Goal: Transaction & Acquisition: Book appointment/travel/reservation

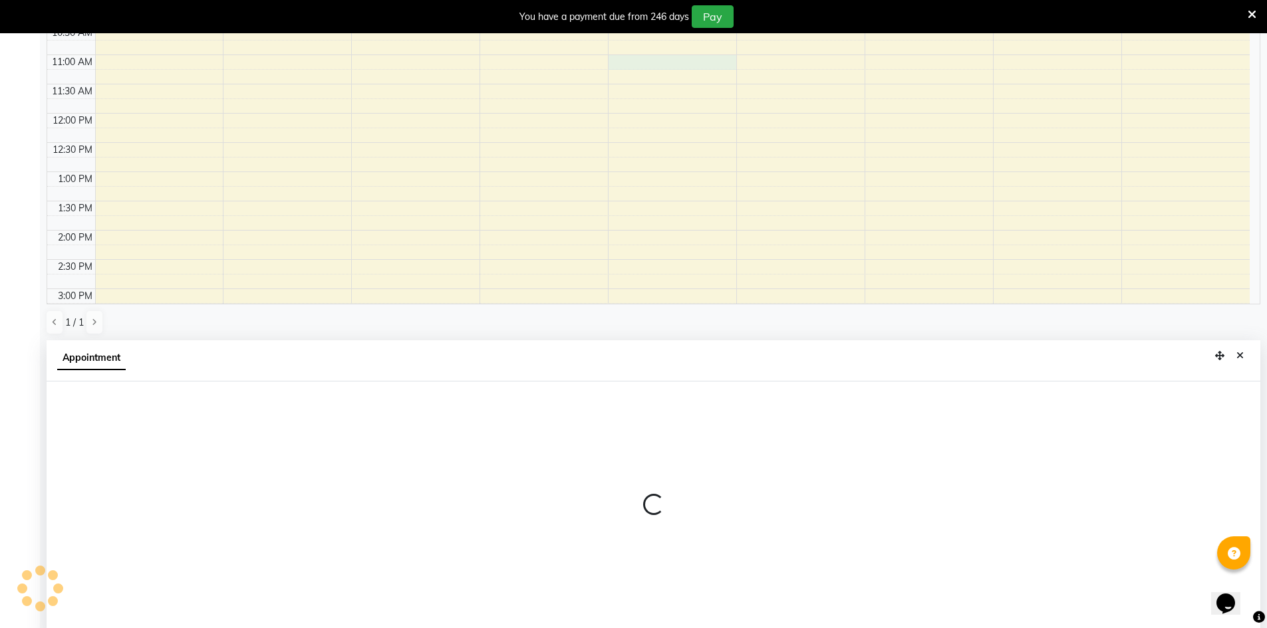
scroll to position [295, 0]
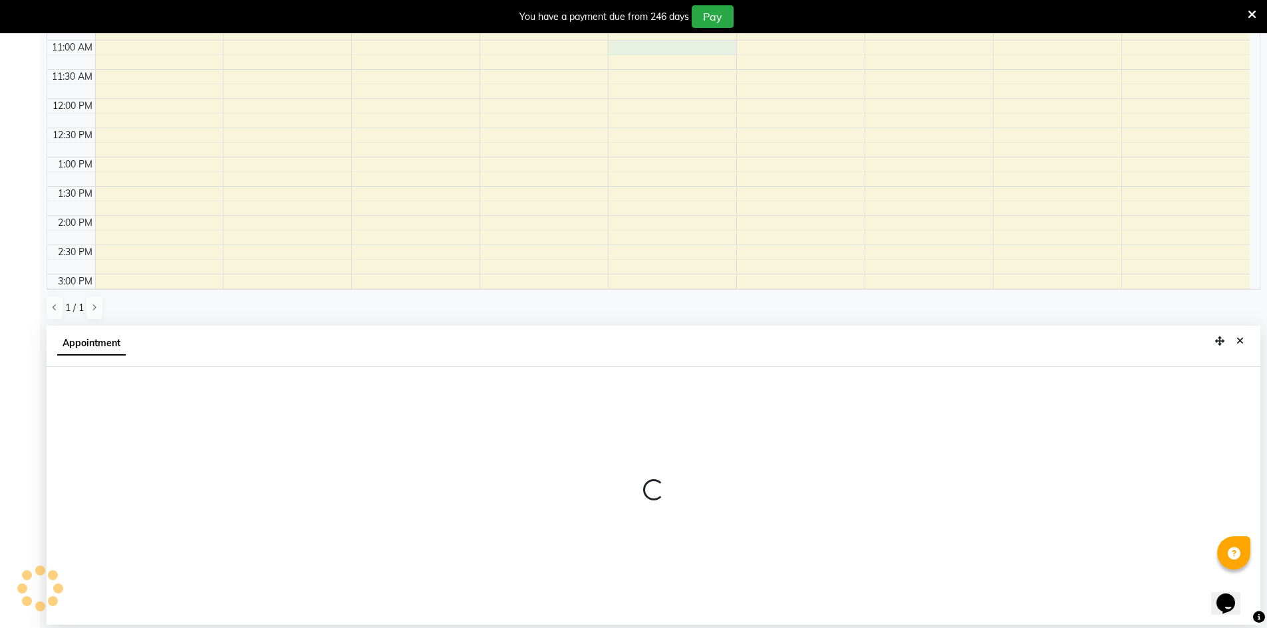
select select "65063"
select select "660"
select select "tentative"
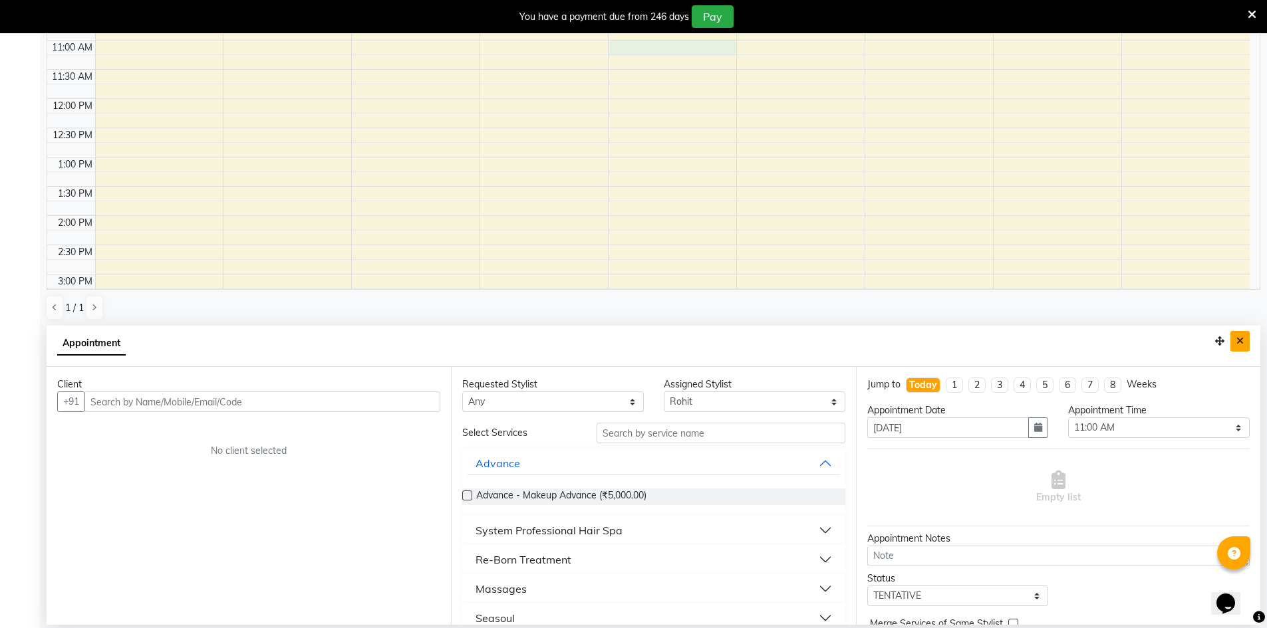
click at [1240, 338] on icon "Close" at bounding box center [1239, 340] width 7 height 9
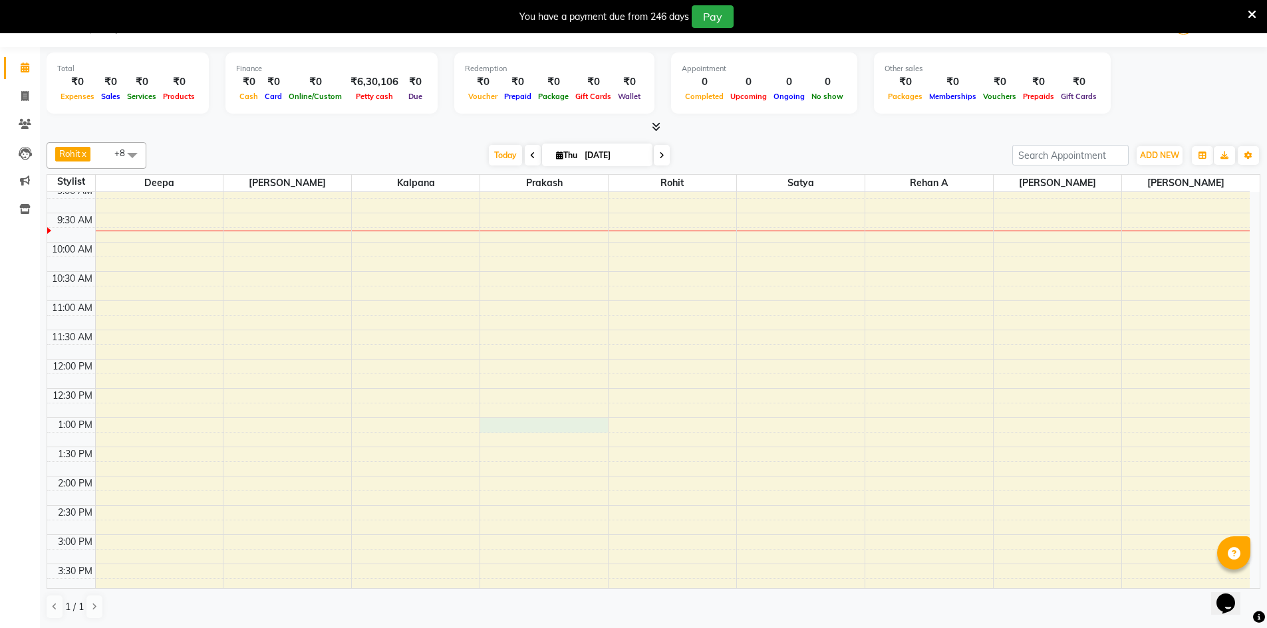
select select "65146"
select select "780"
select select "tentative"
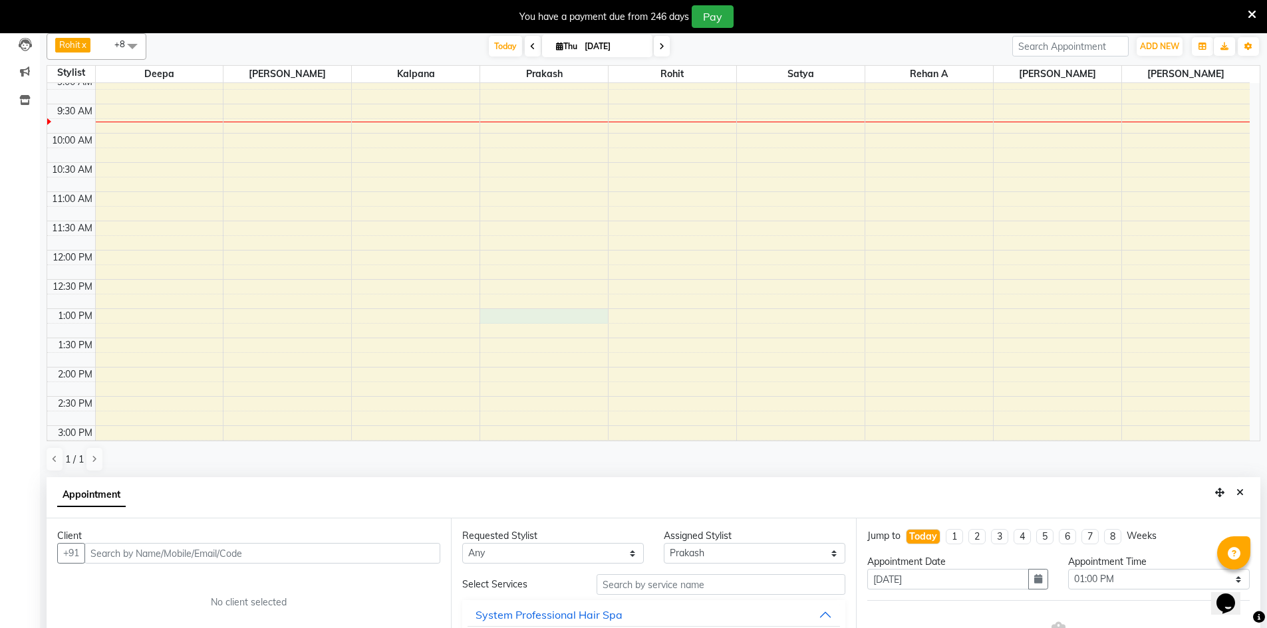
scroll to position [295, 0]
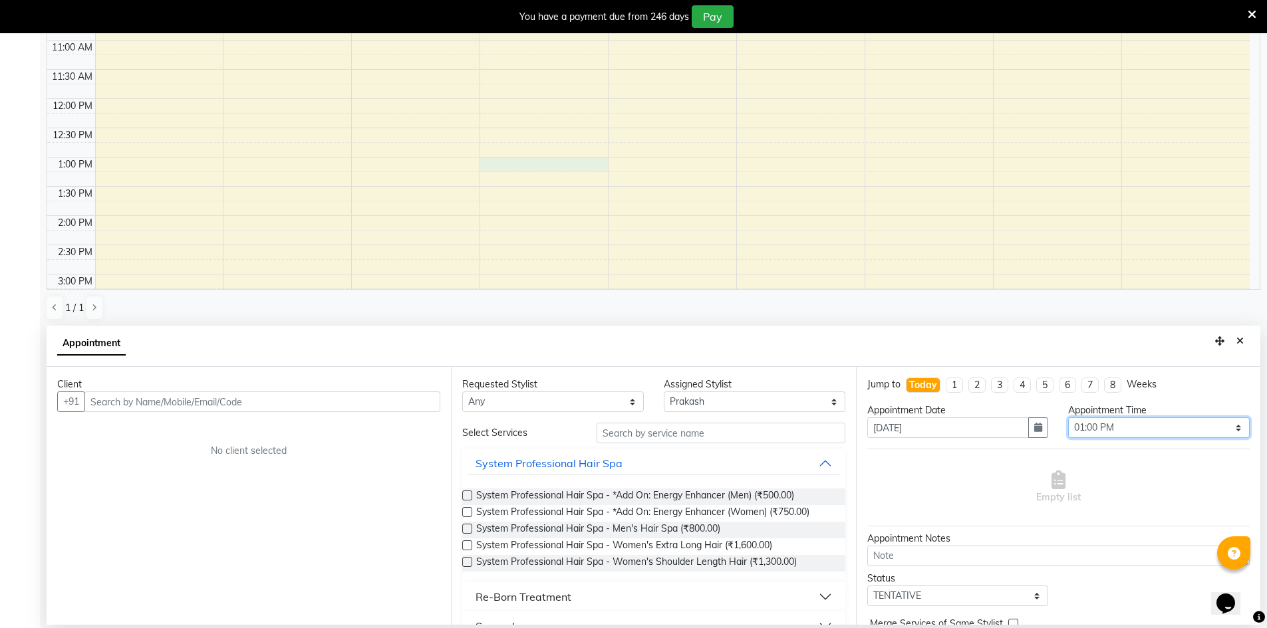
click at [1080, 432] on select "Select 09:00 AM 09:15 AM 09:30 AM 09:45 AM 10:00 AM 10:15 AM 10:30 AM 10:45 AM …" at bounding box center [1159, 428] width 182 height 21
select select "660"
click at [1068, 418] on select "Select 09:00 AM 09:15 AM 09:30 AM 09:45 AM 10:00 AM 10:15 AM 10:30 AM 10:45 AM …" at bounding box center [1159, 428] width 182 height 21
click at [734, 428] on input "text" at bounding box center [720, 433] width 249 height 21
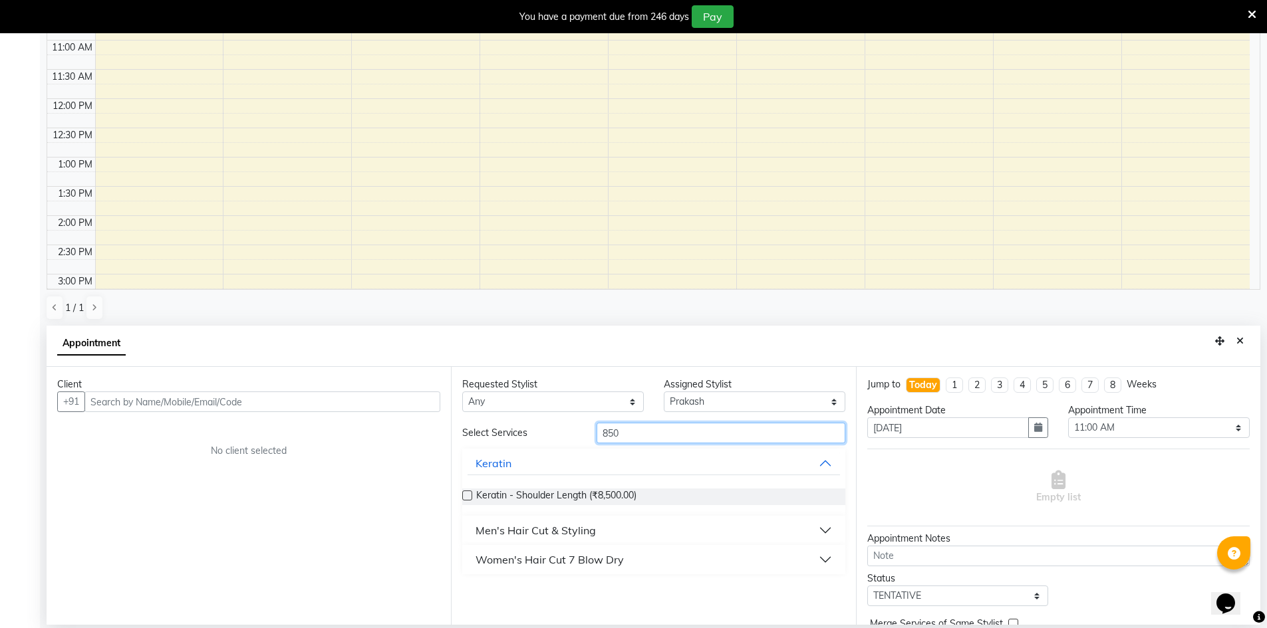
type input "850"
click at [553, 533] on div "Men's Hair Cut & Styling" at bounding box center [535, 531] width 120 height 16
click at [563, 527] on div "Men's Hair Cut & Styling" at bounding box center [535, 531] width 120 height 16
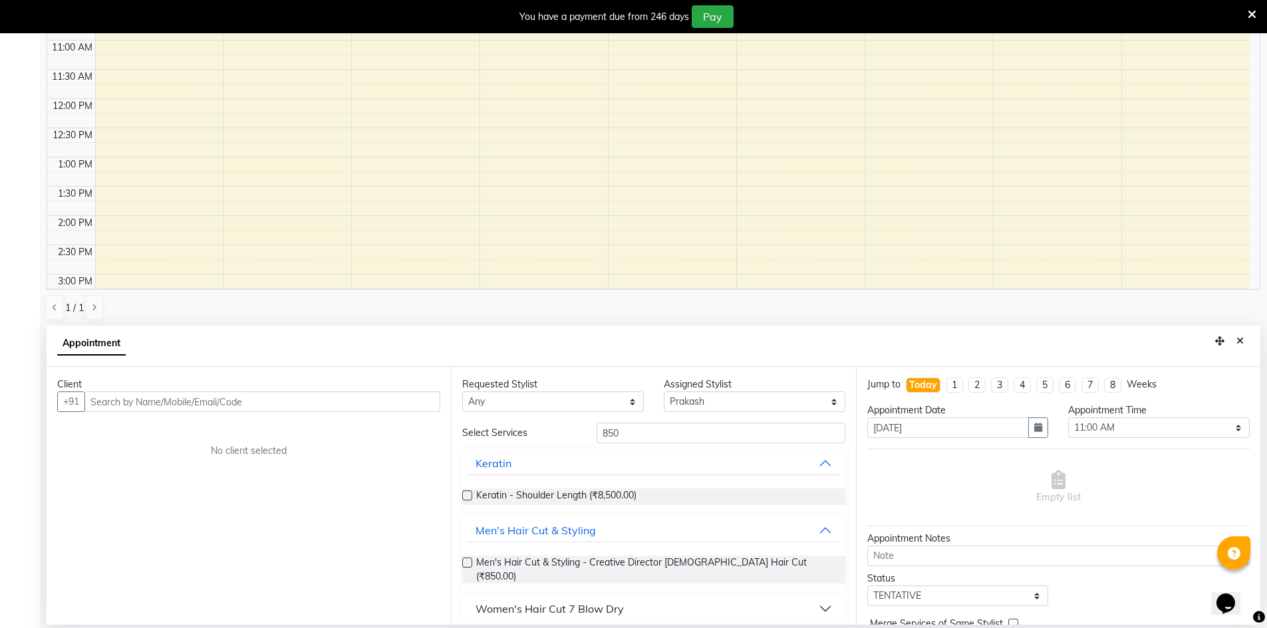
click at [467, 564] on label at bounding box center [467, 563] width 10 height 10
click at [467, 564] on input "checkbox" at bounding box center [466, 564] width 9 height 9
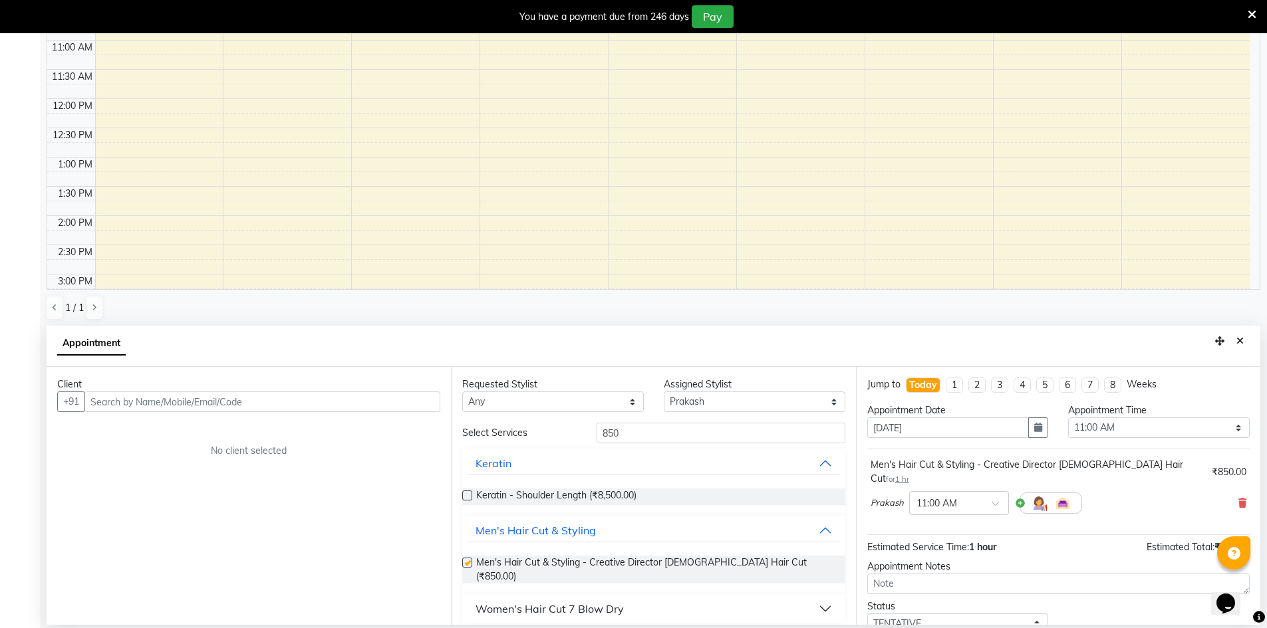
checkbox input "false"
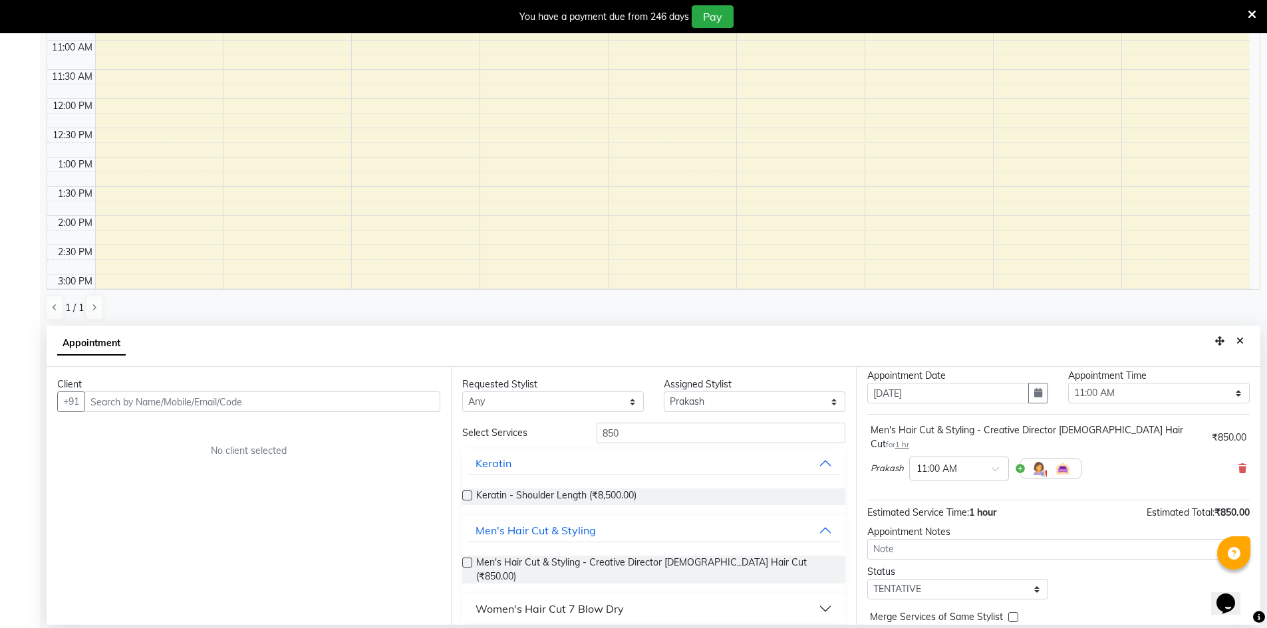
scroll to position [80, 0]
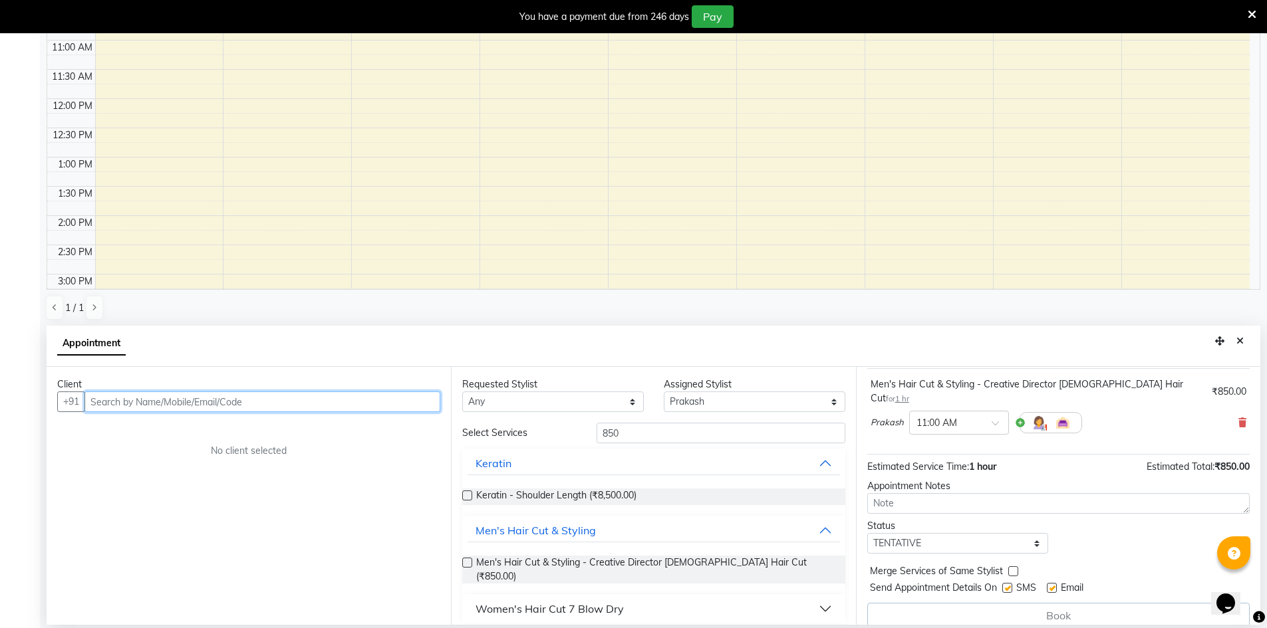
click at [334, 406] on input "text" at bounding box center [262, 402] width 356 height 21
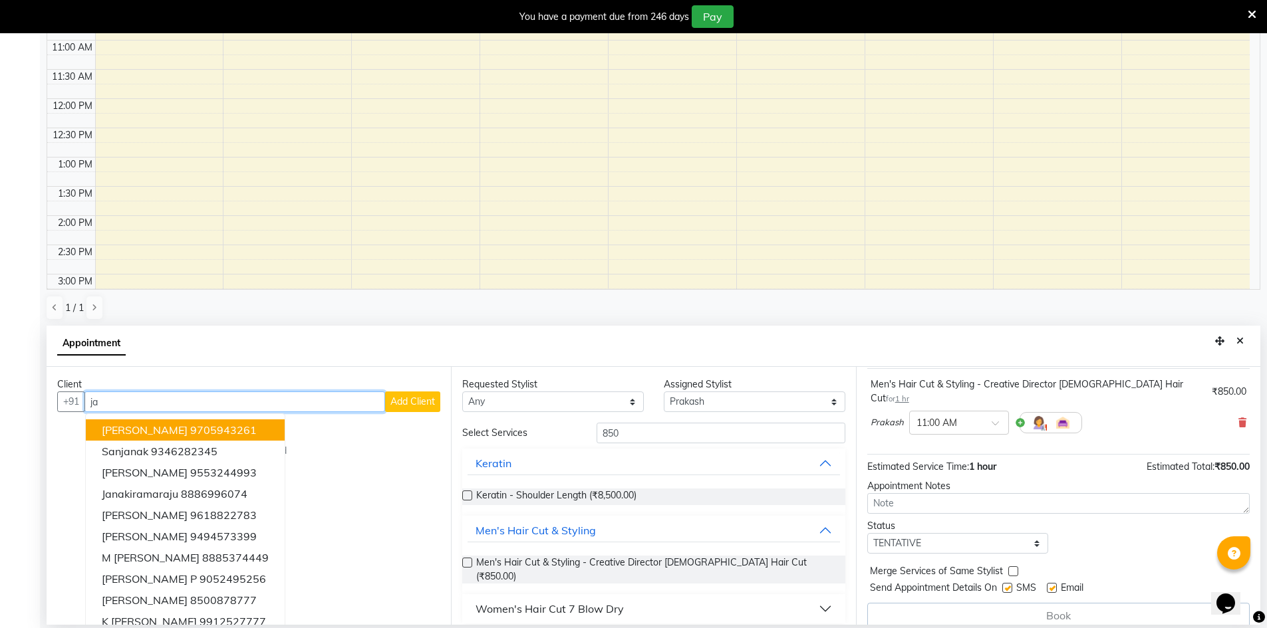
type input "j"
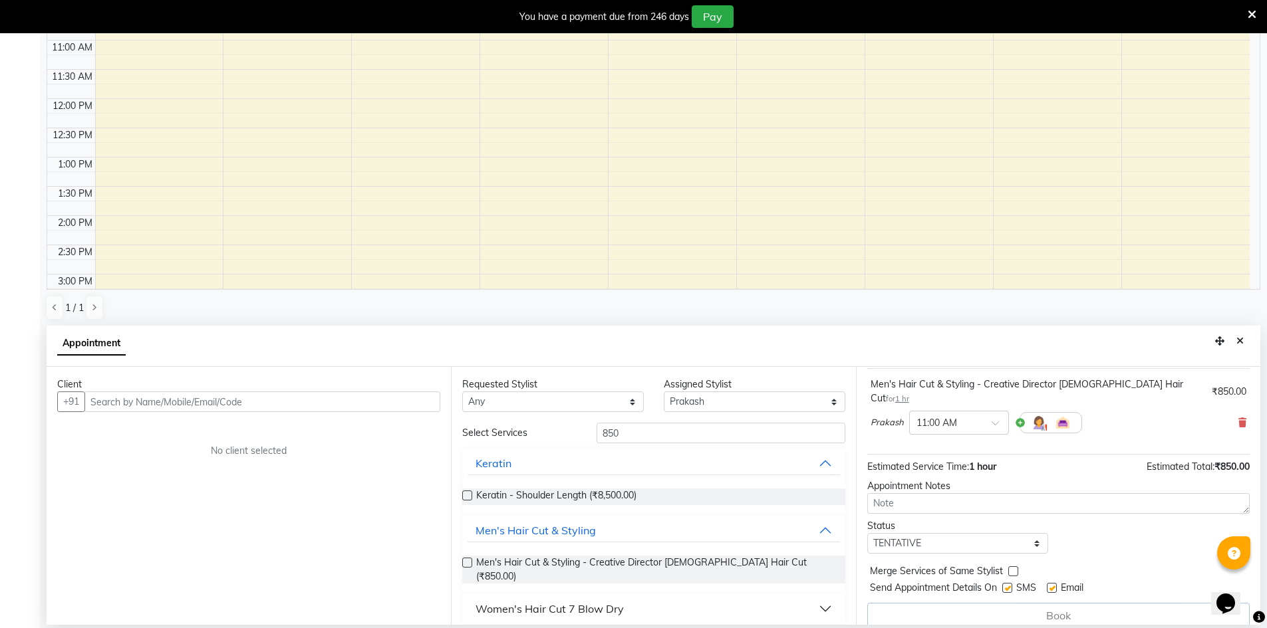
click at [1243, 340] on button "Close" at bounding box center [1239, 341] width 19 height 21
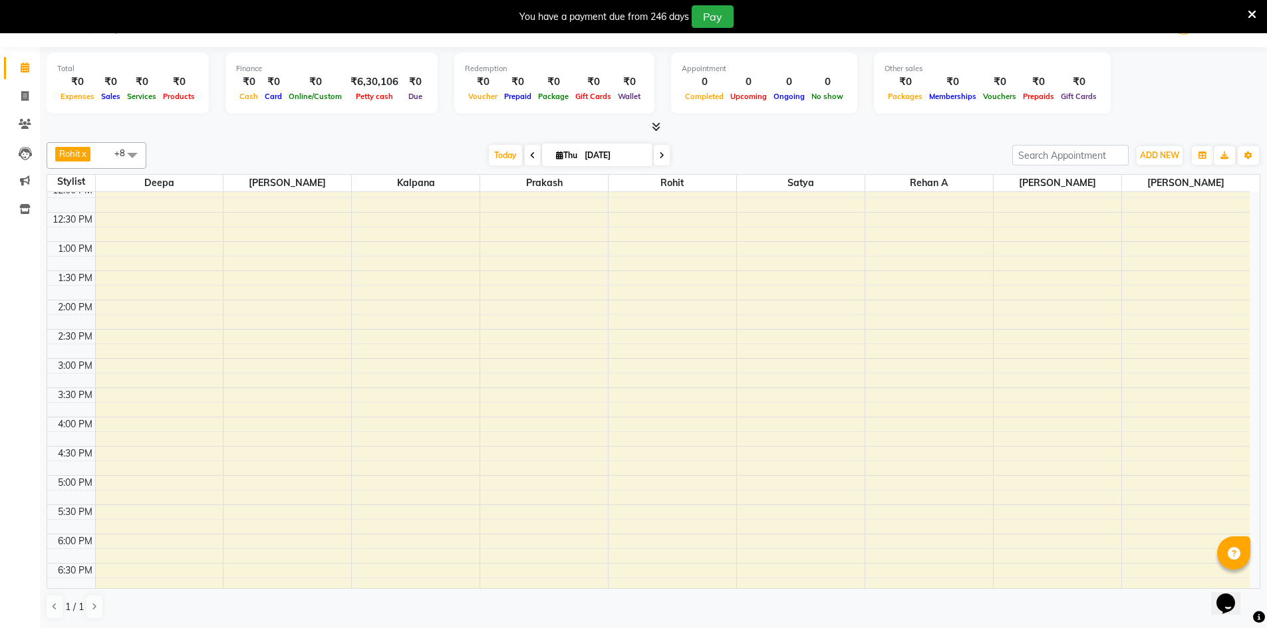
scroll to position [266, 0]
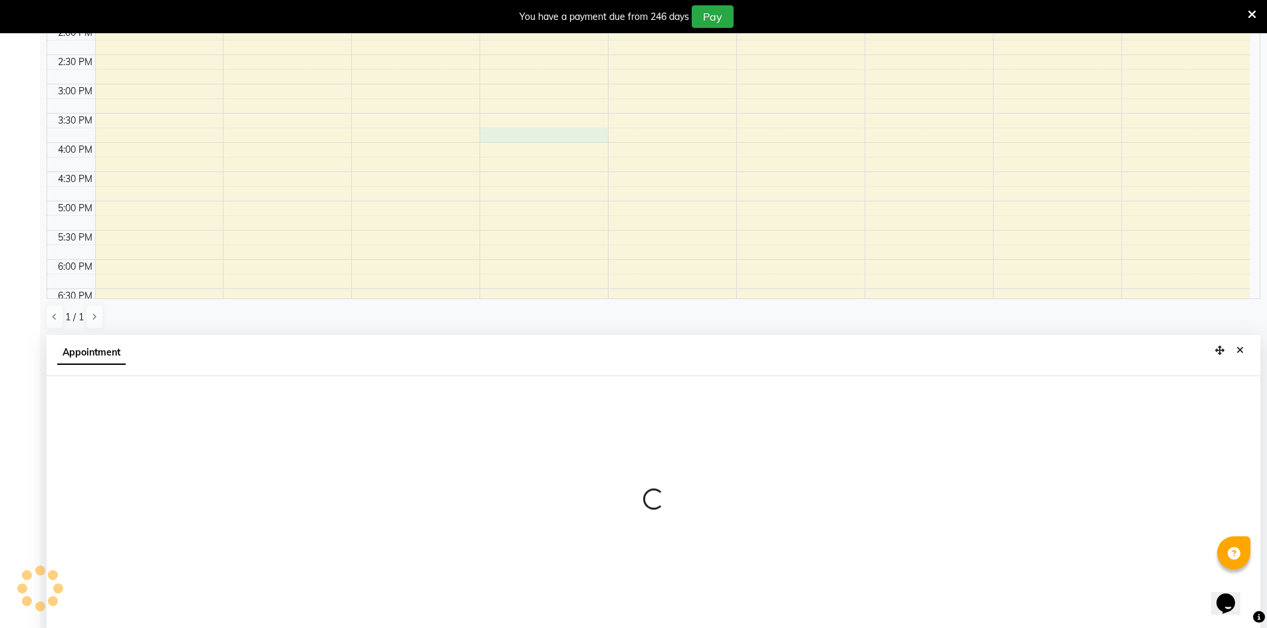
select select "65146"
select select "945"
select select "tentative"
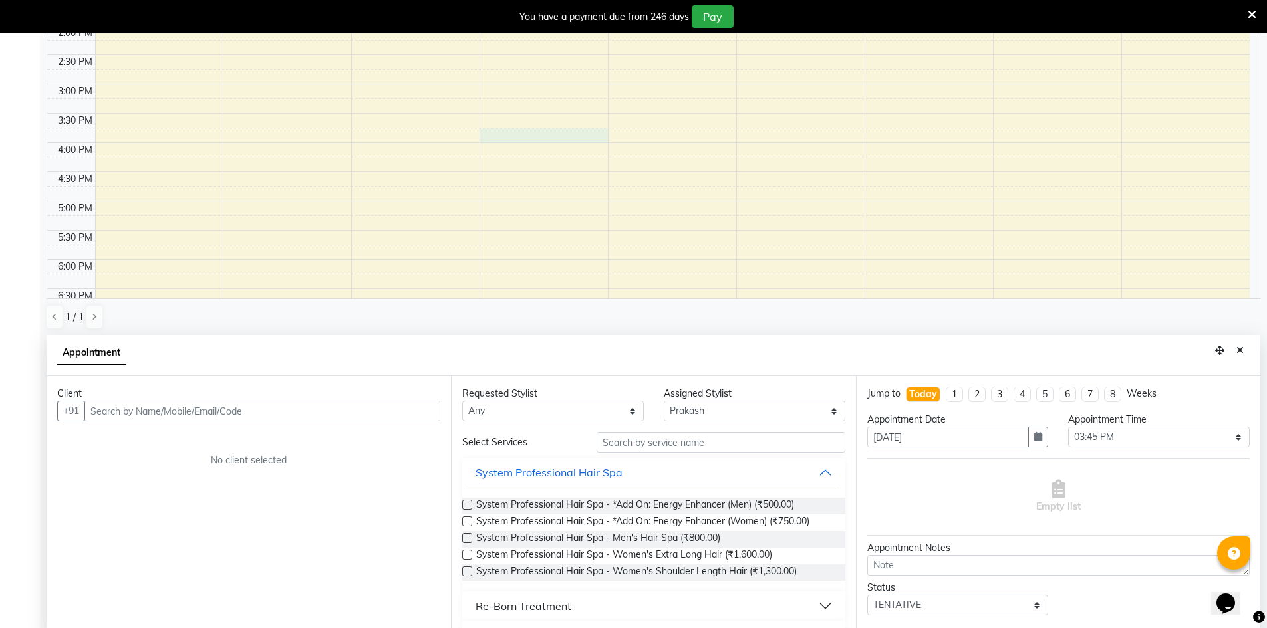
scroll to position [295, 0]
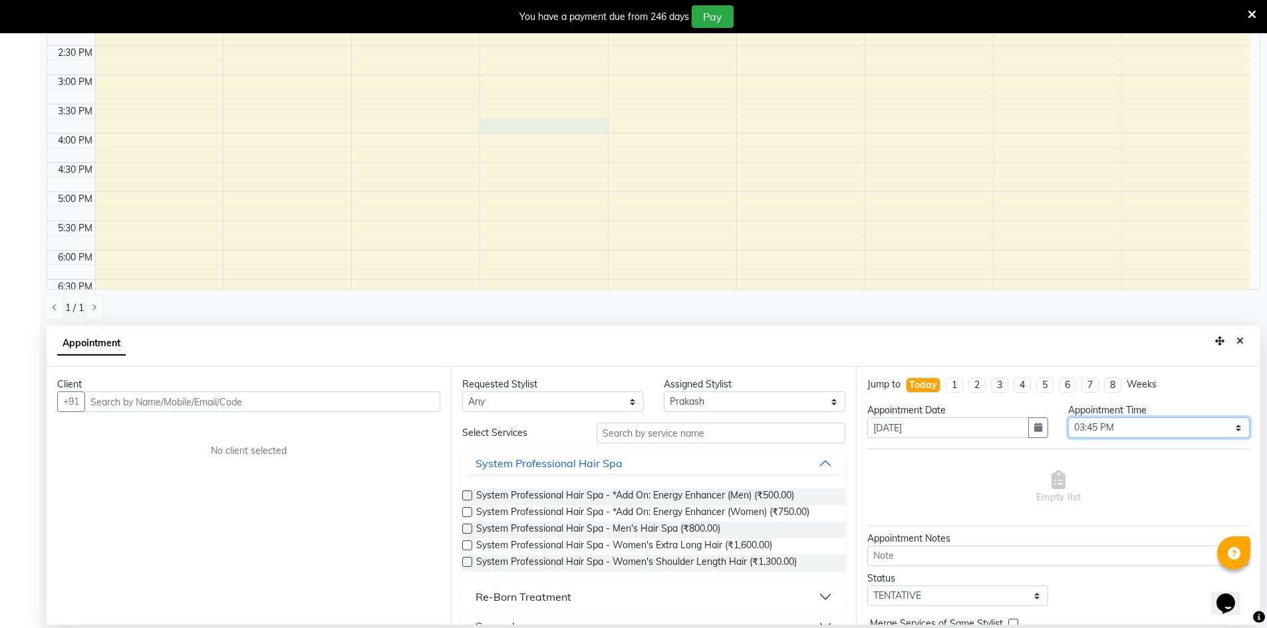
click at [1137, 424] on select "Select 09:00 AM 09:15 AM 09:30 AM 09:45 AM 10:00 AM 10:15 AM 10:30 AM 10:45 AM …" at bounding box center [1159, 428] width 182 height 21
click at [1137, 425] on select "Select 09:00 AM 09:15 AM 09:30 AM 09:45 AM 10:00 AM 10:15 AM 10:30 AM 10:45 AM …" at bounding box center [1159, 428] width 182 height 21
select select "900"
click at [1068, 418] on select "Select 09:00 AM 09:15 AM 09:30 AM 09:45 AM 10:00 AM 10:15 AM 10:30 AM 10:45 AM …" at bounding box center [1159, 428] width 182 height 21
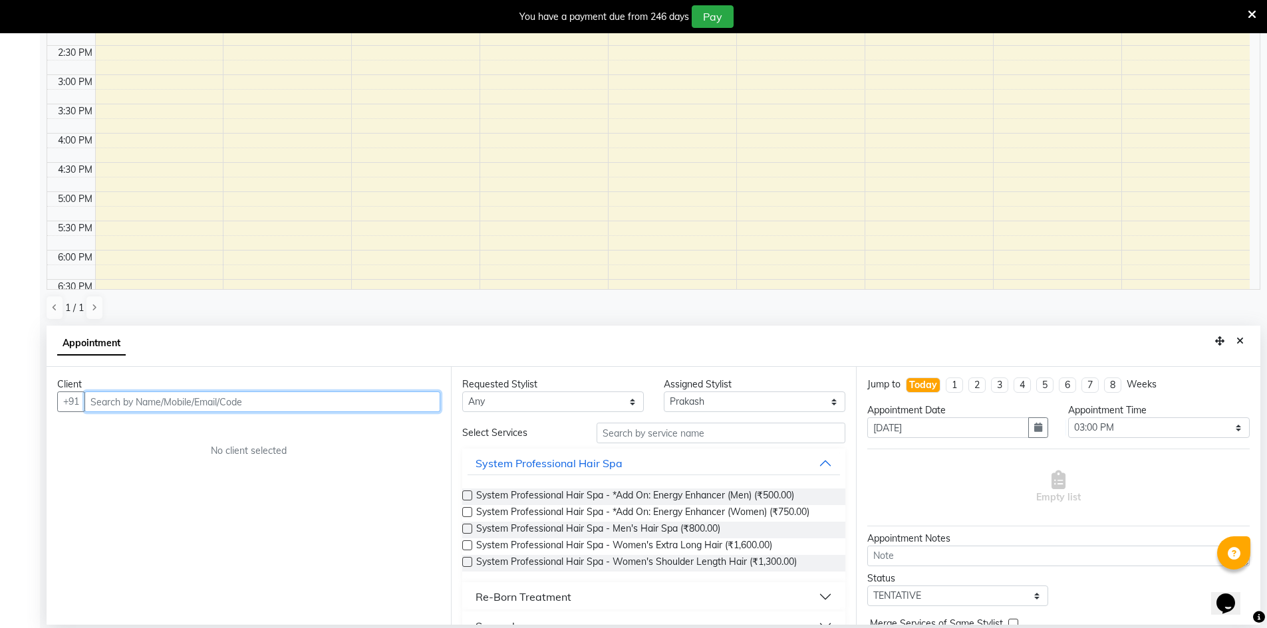
click at [310, 401] on input "text" at bounding box center [262, 402] width 356 height 21
drag, startPoint x: 310, startPoint y: 400, endPoint x: 448, endPoint y: 432, distance: 141.3
click at [382, 424] on div "Client +91 No client selected" at bounding box center [249, 496] width 404 height 258
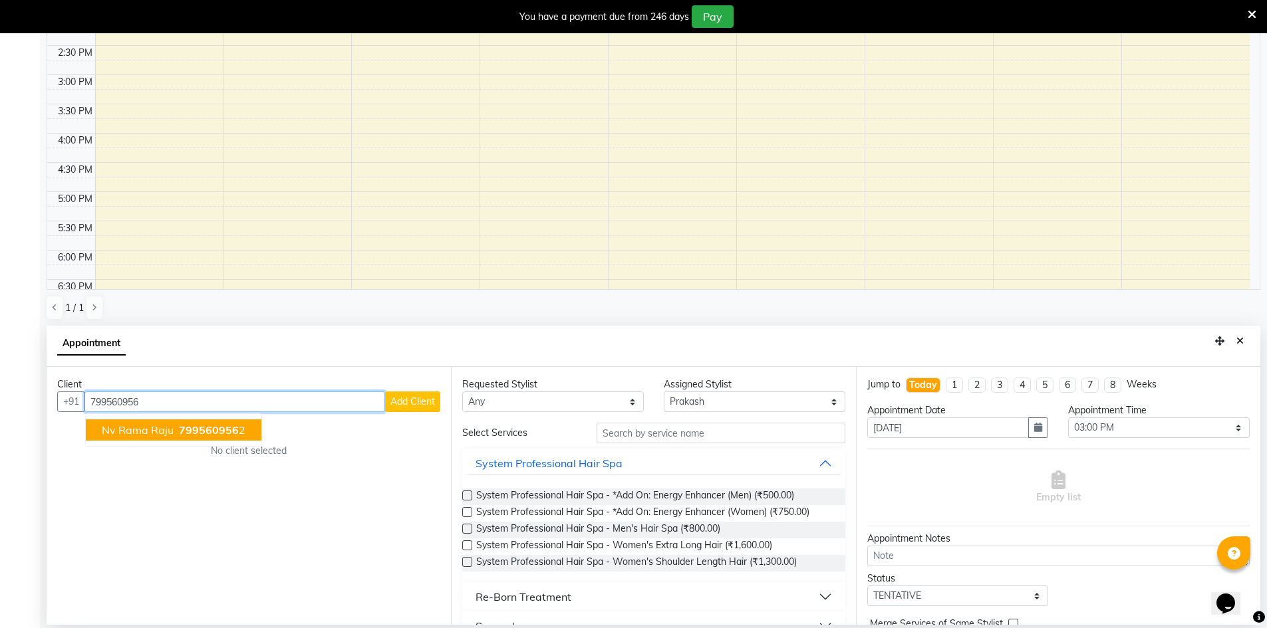
click at [211, 428] on span "799560956" at bounding box center [209, 430] width 60 height 13
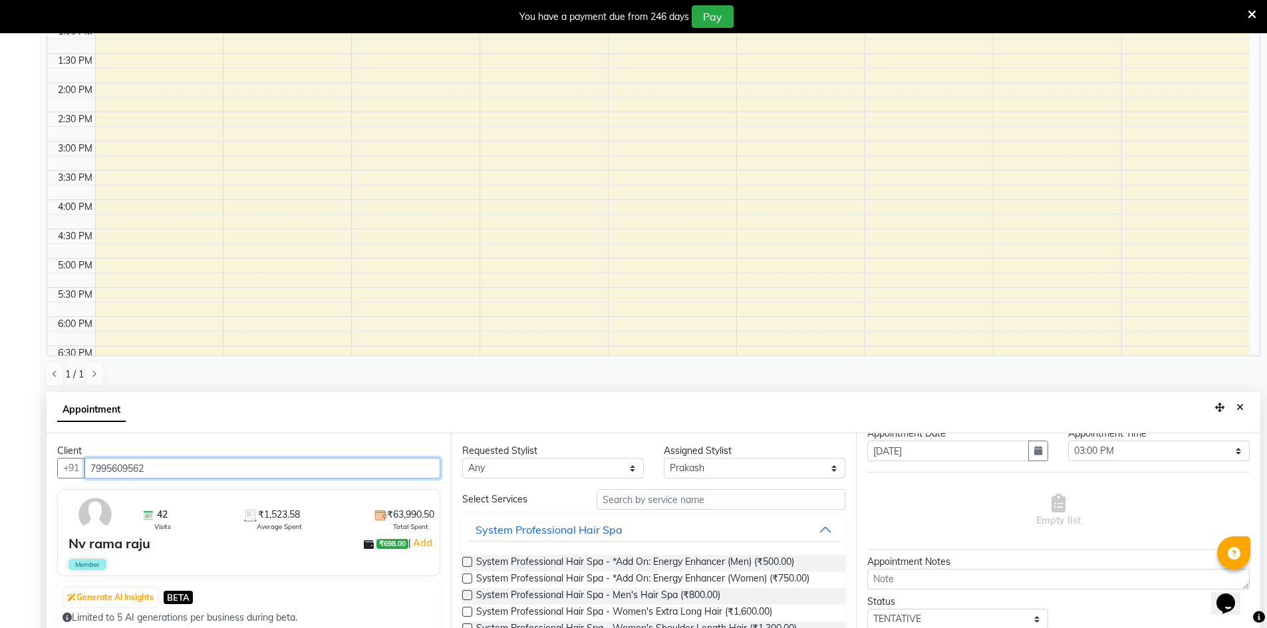
scroll to position [66, 0]
type input "7995609562"
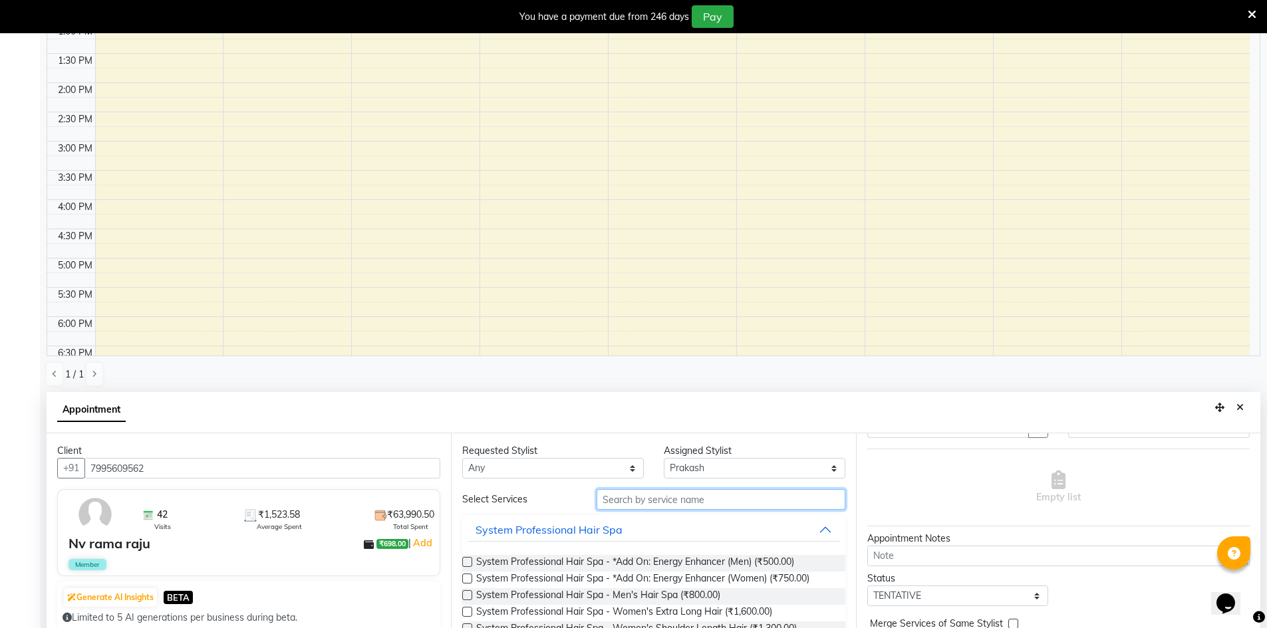
click at [627, 501] on input "text" at bounding box center [720, 499] width 249 height 21
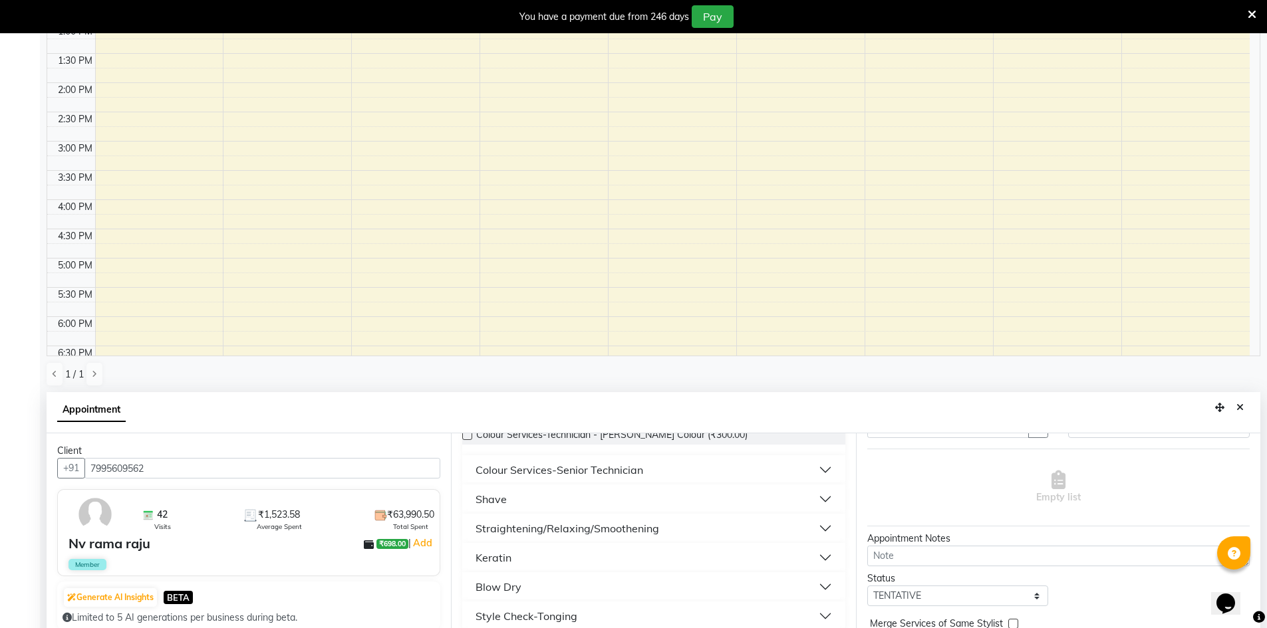
scroll to position [128, 0]
type input "be"
click at [665, 494] on button "Shave" at bounding box center [653, 499] width 372 height 24
click at [658, 500] on button "Shave" at bounding box center [653, 499] width 372 height 24
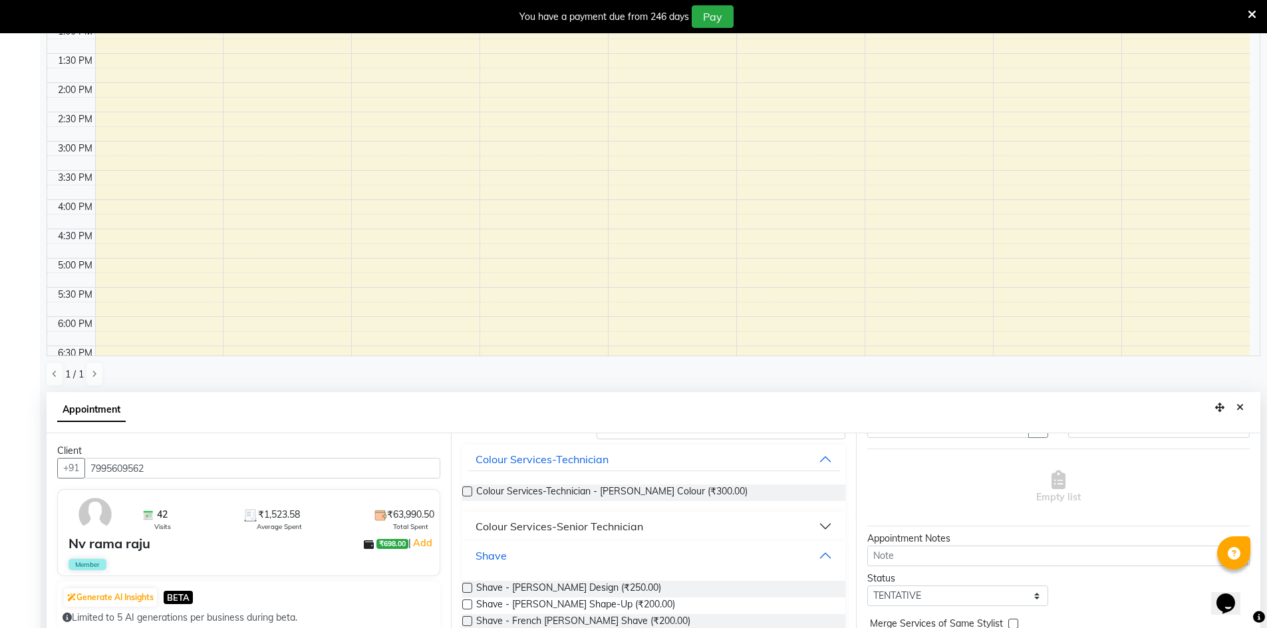
scroll to position [133, 0]
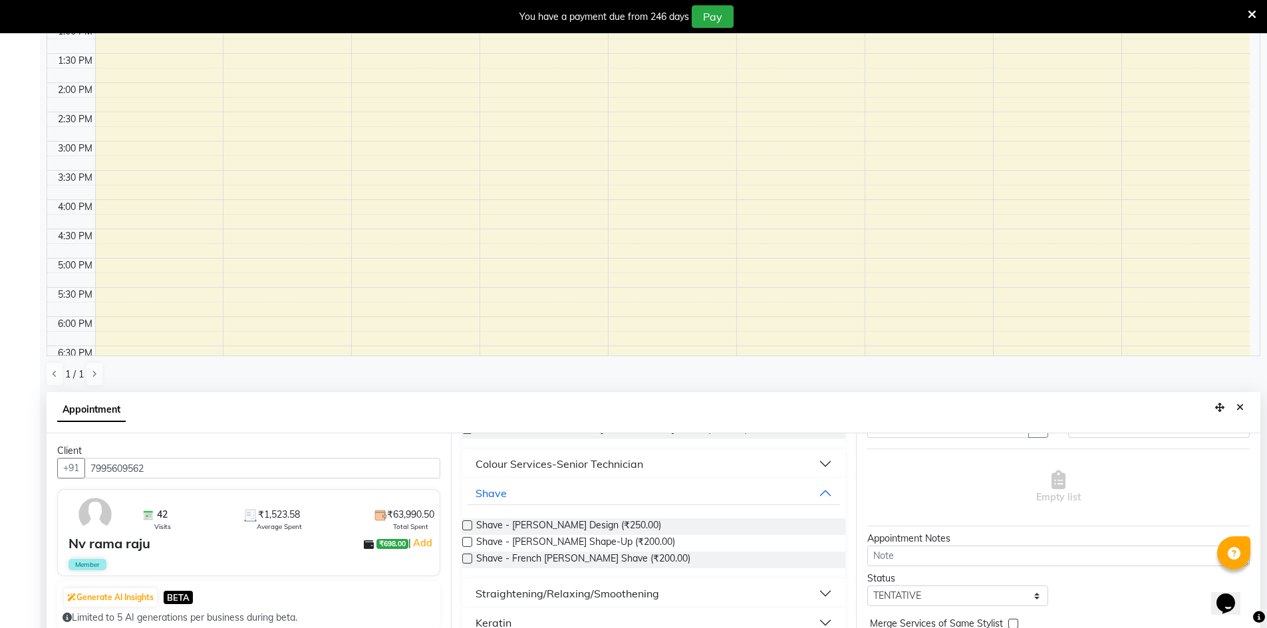
click at [471, 525] on label at bounding box center [467, 526] width 10 height 10
click at [471, 525] on input "checkbox" at bounding box center [466, 527] width 9 height 9
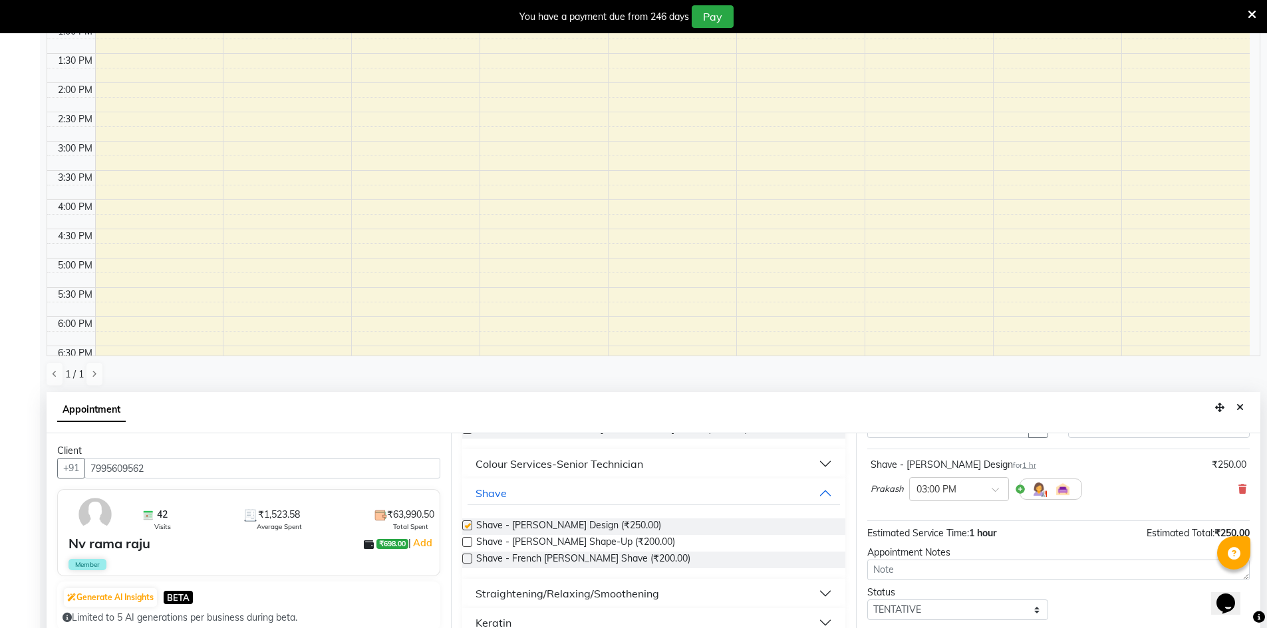
checkbox input "false"
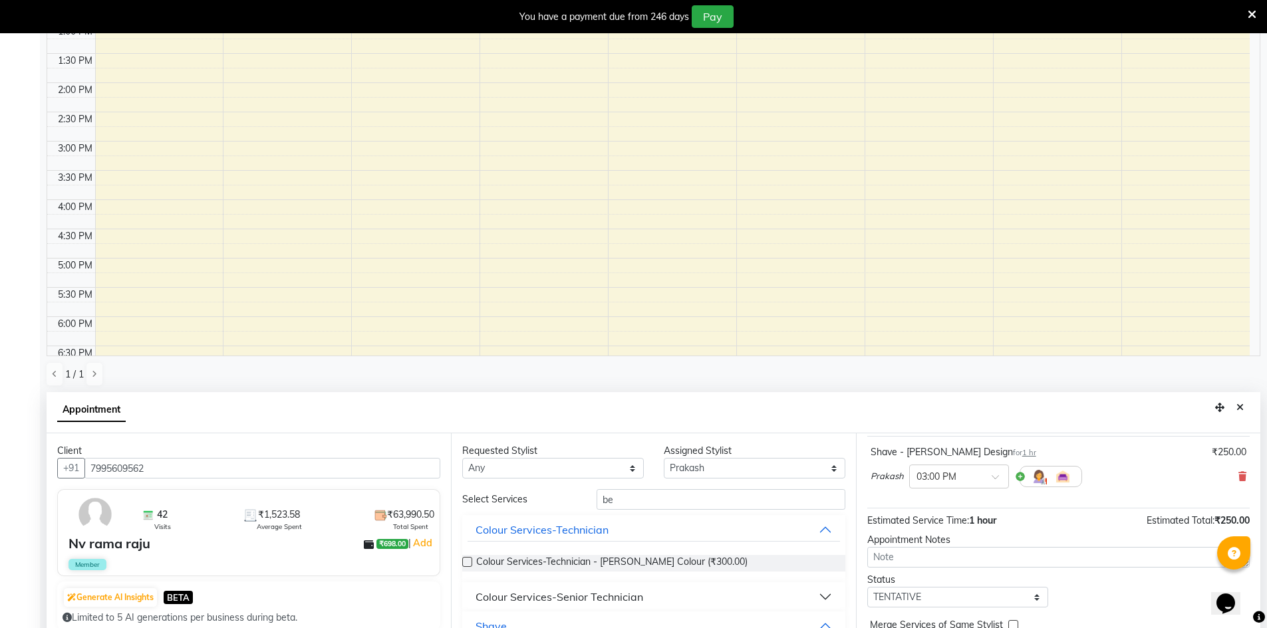
scroll to position [295, 0]
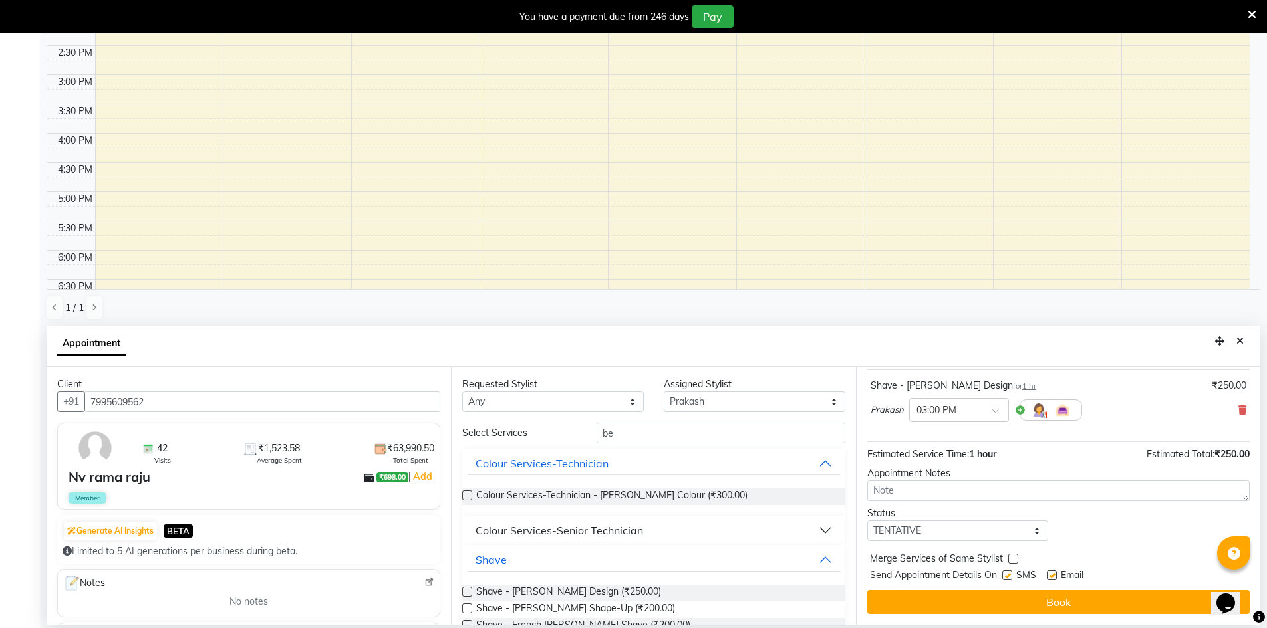
click at [963, 588] on div "Jump to [DATE] 1 2 3 4 5 6 7 8 Weeks Appointment Date [DATE] Appointment Time S…" at bounding box center [1058, 496] width 404 height 258
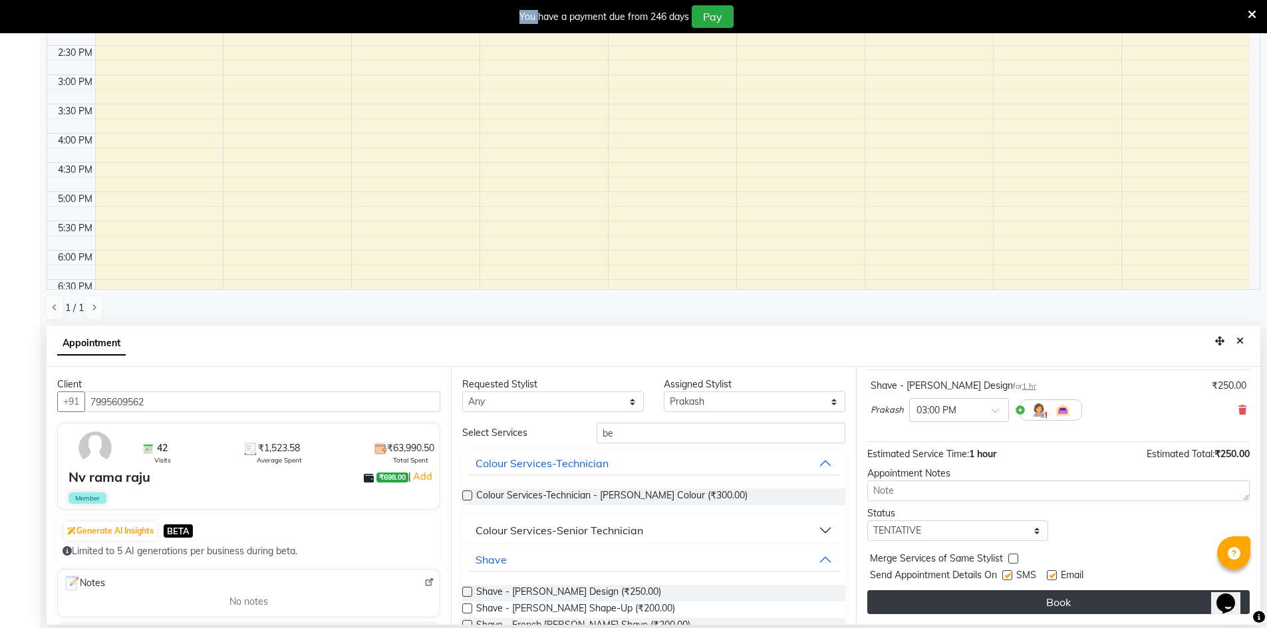
click at [1001, 600] on button "Book" at bounding box center [1058, 602] width 382 height 24
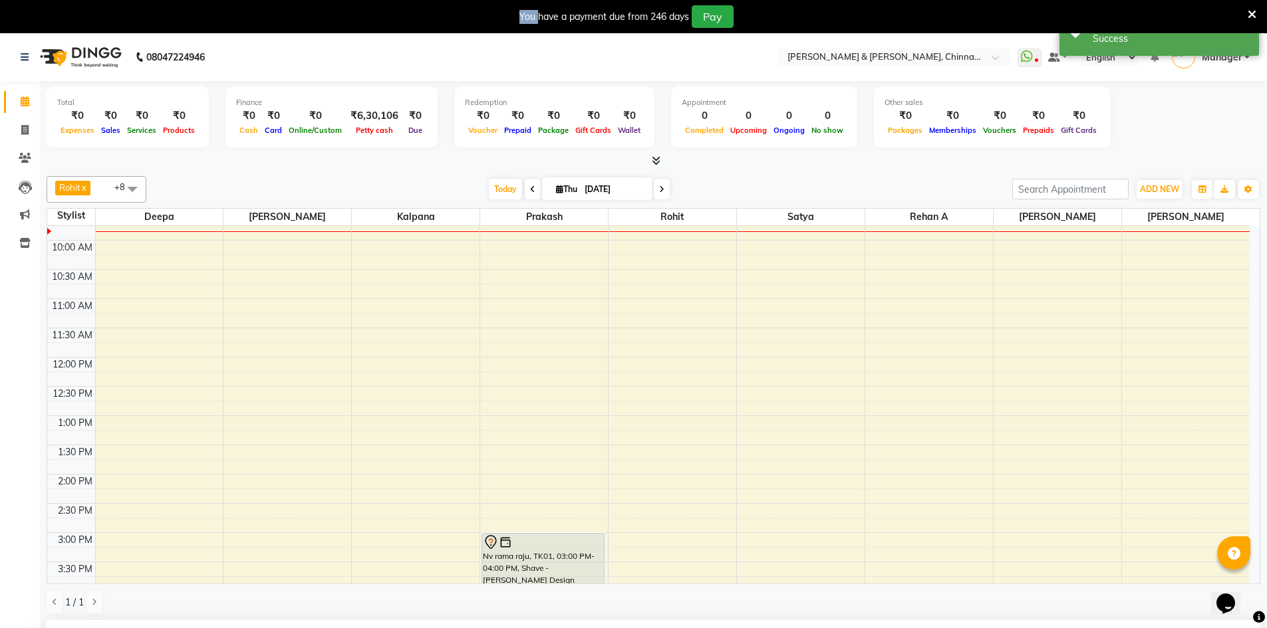
scroll to position [0, 0]
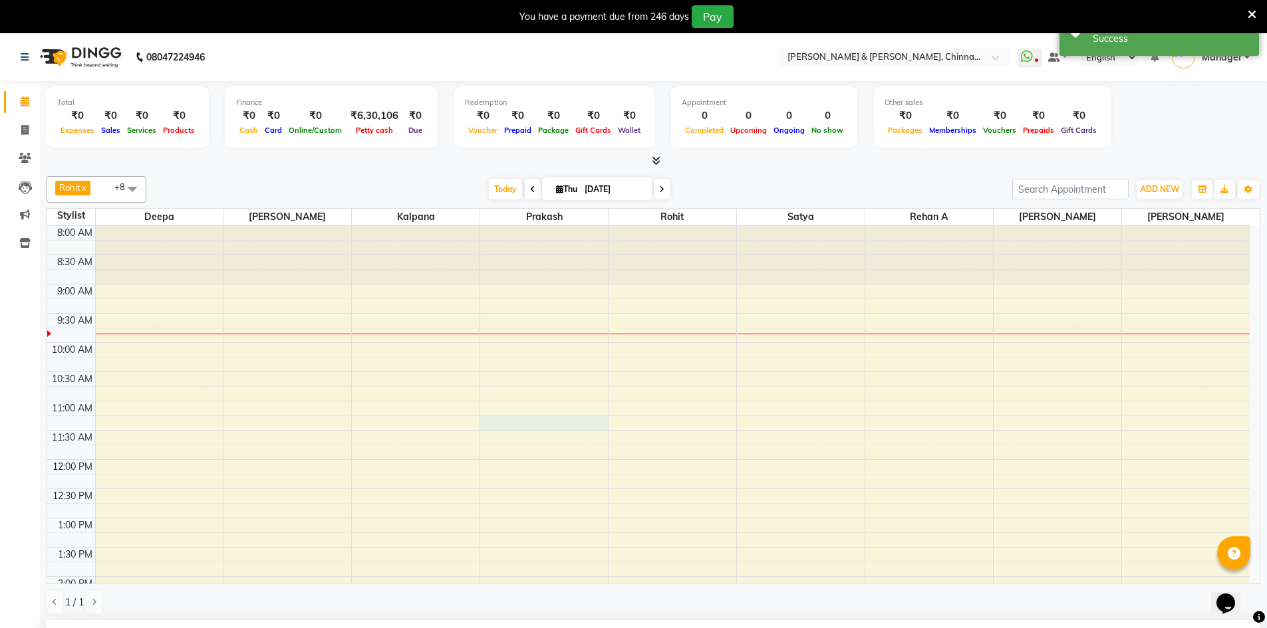
click at [539, 421] on div "8:00 AM 8:30 AM 9:00 AM 9:30 AM 10:00 AM 10:30 AM 11:00 AM 11:30 AM 12:00 PM 12…" at bounding box center [648, 635] width 1202 height 819
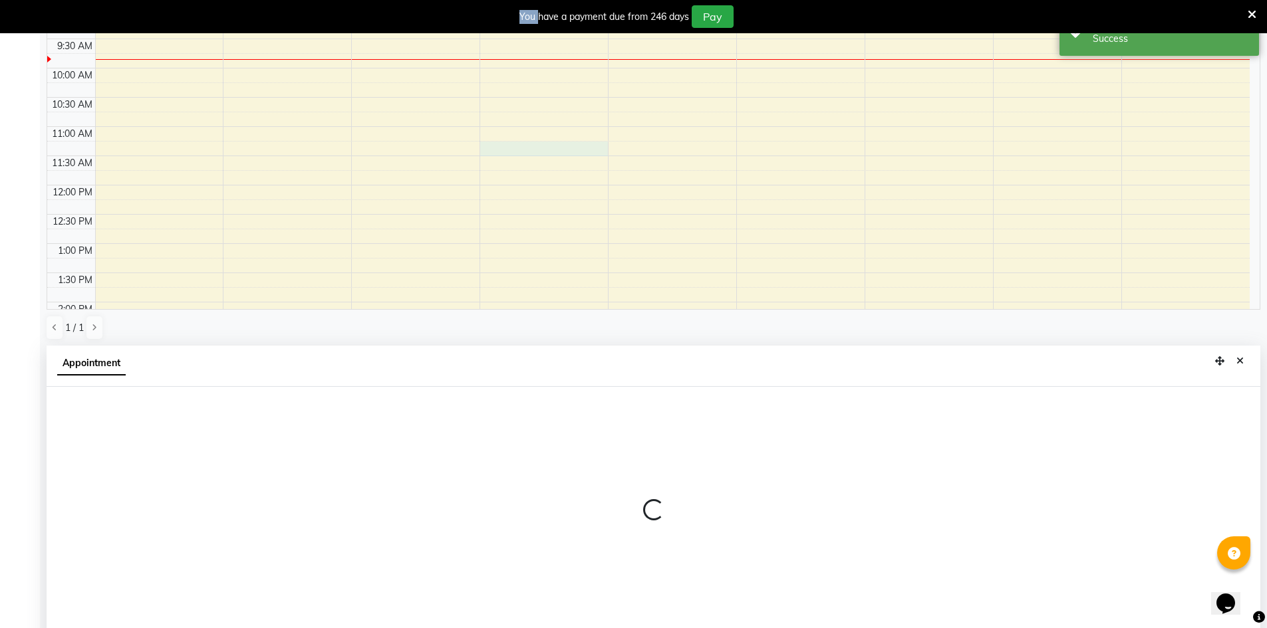
scroll to position [295, 0]
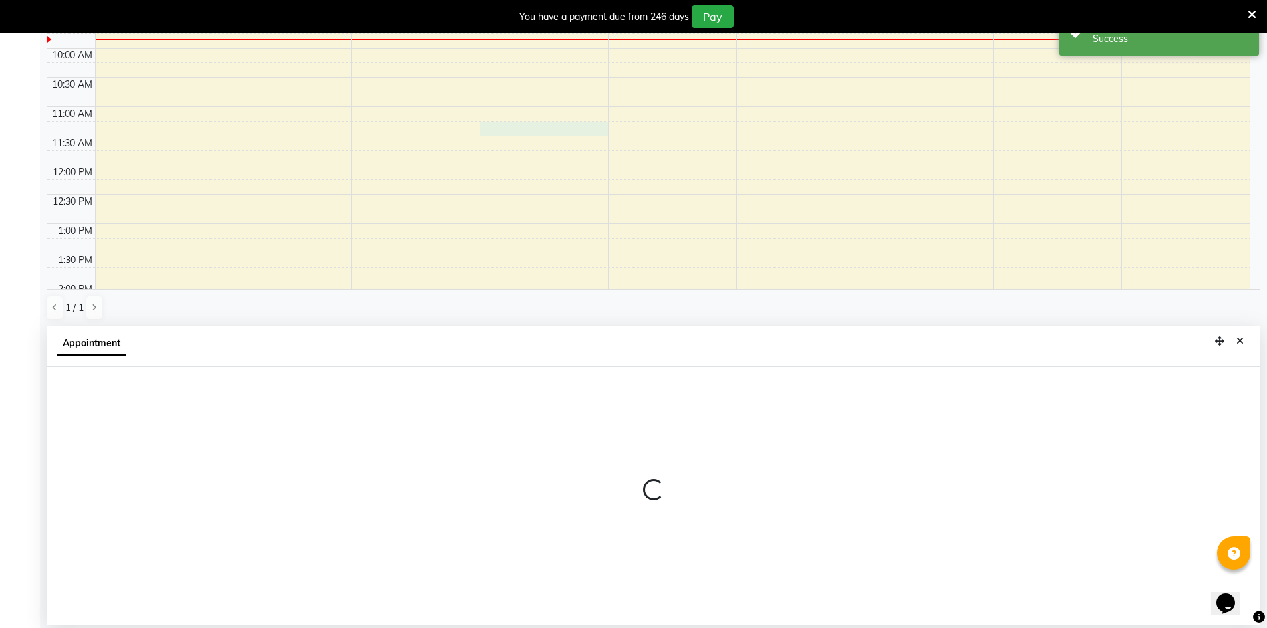
select select "65146"
select select "675"
select select "tentative"
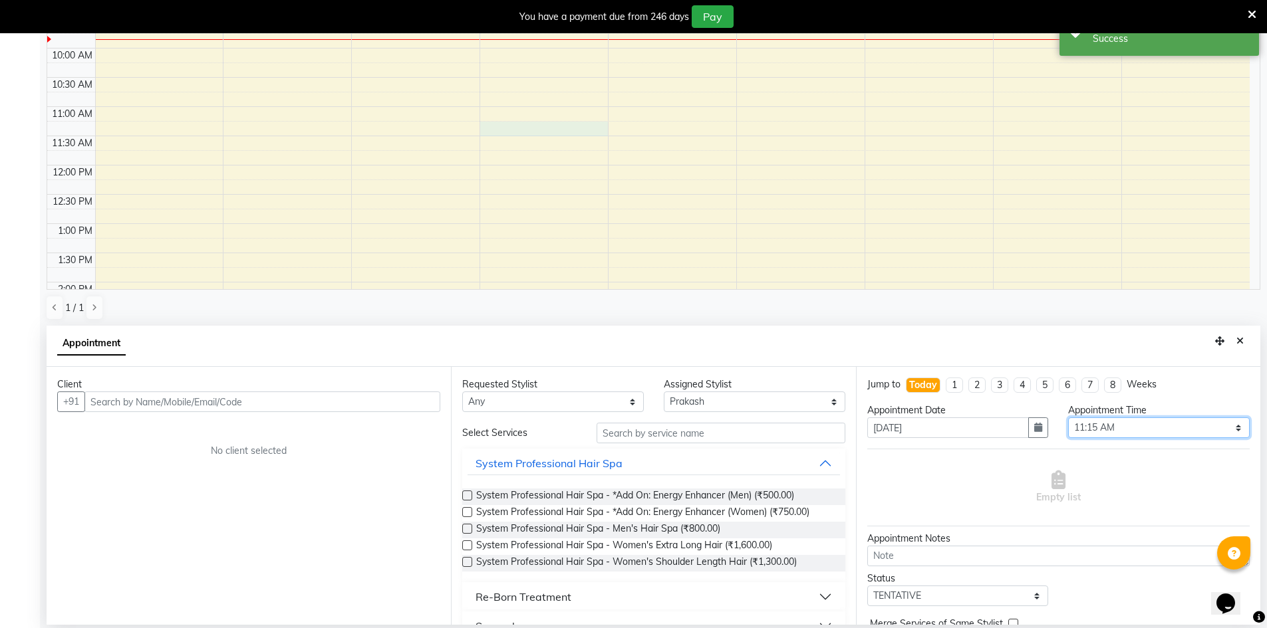
click at [1093, 429] on select "Select 09:00 AM 09:15 AM 09:30 AM 09:45 AM 10:00 AM 10:15 AM 10:30 AM 10:45 AM …" at bounding box center [1159, 428] width 182 height 21
select select "660"
click at [1068, 418] on select "Select 09:00 AM 09:15 AM 09:30 AM 09:45 AM 10:00 AM 10:15 AM 10:30 AM 10:45 AM …" at bounding box center [1159, 428] width 182 height 21
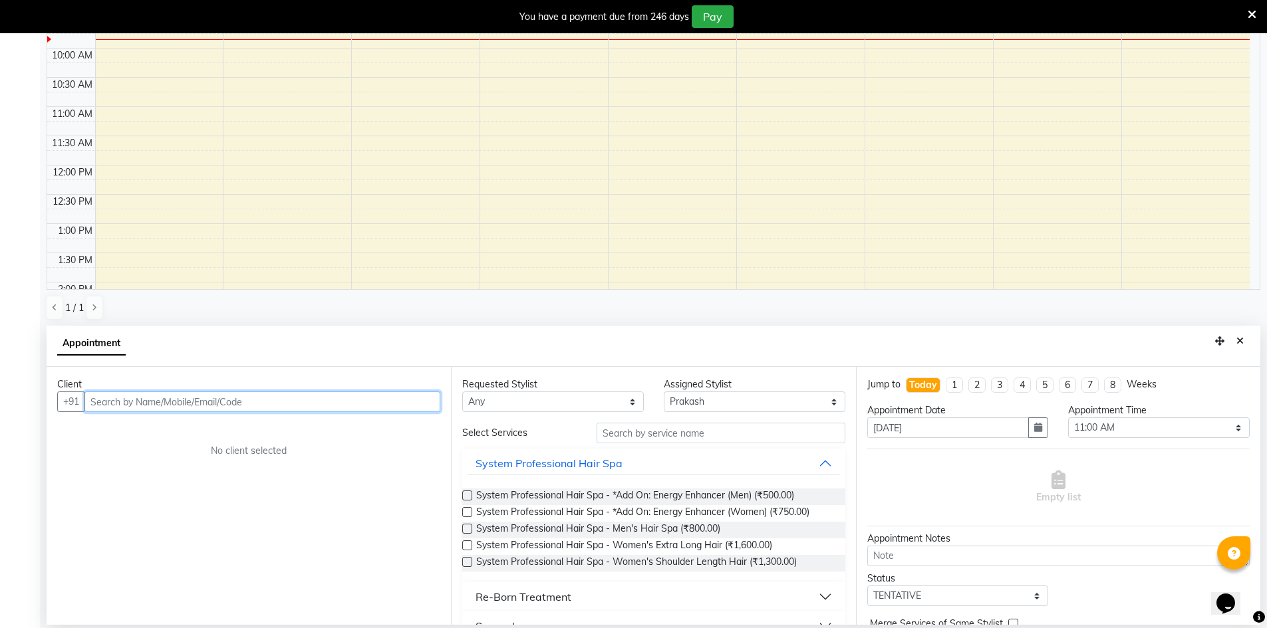
click at [378, 402] on input "text" at bounding box center [262, 402] width 356 height 21
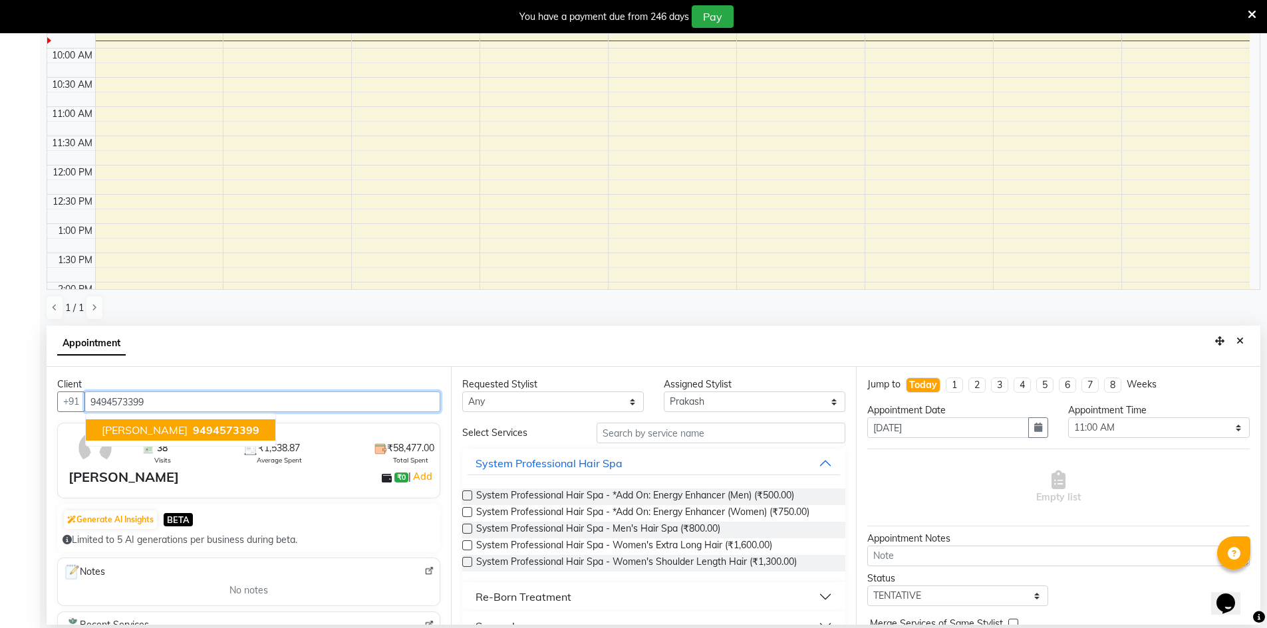
click at [193, 434] on span "9494573399" at bounding box center [226, 430] width 66 height 13
type input "9494573399"
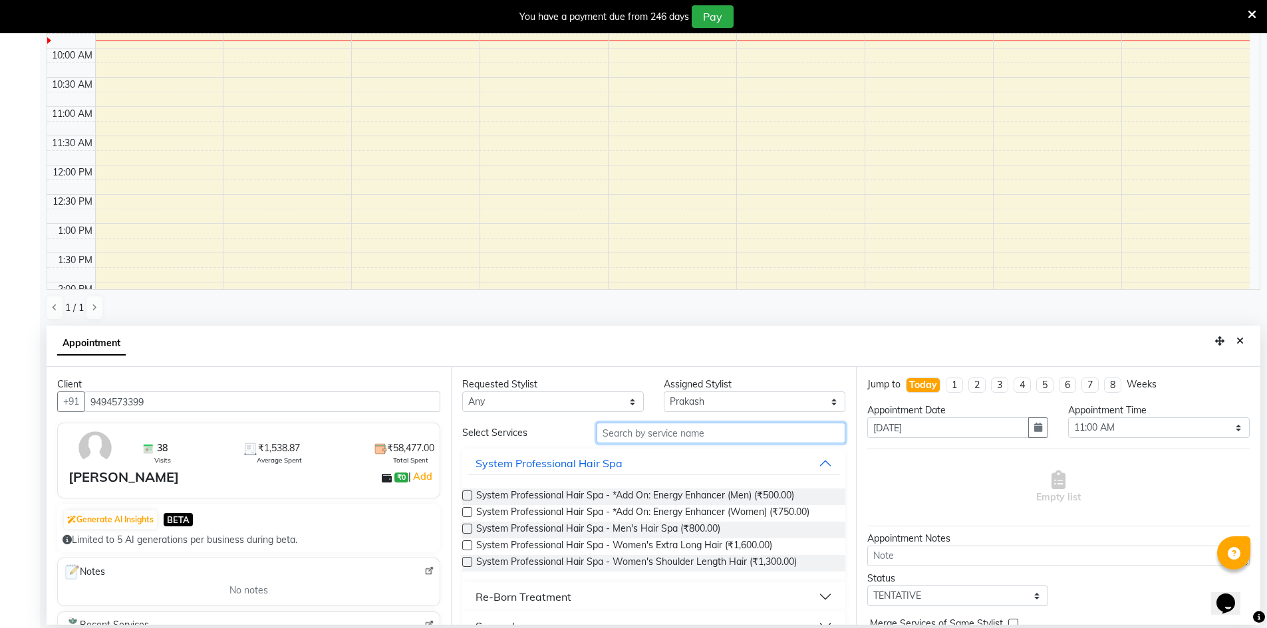
click at [691, 438] on input "text" at bounding box center [720, 433] width 249 height 21
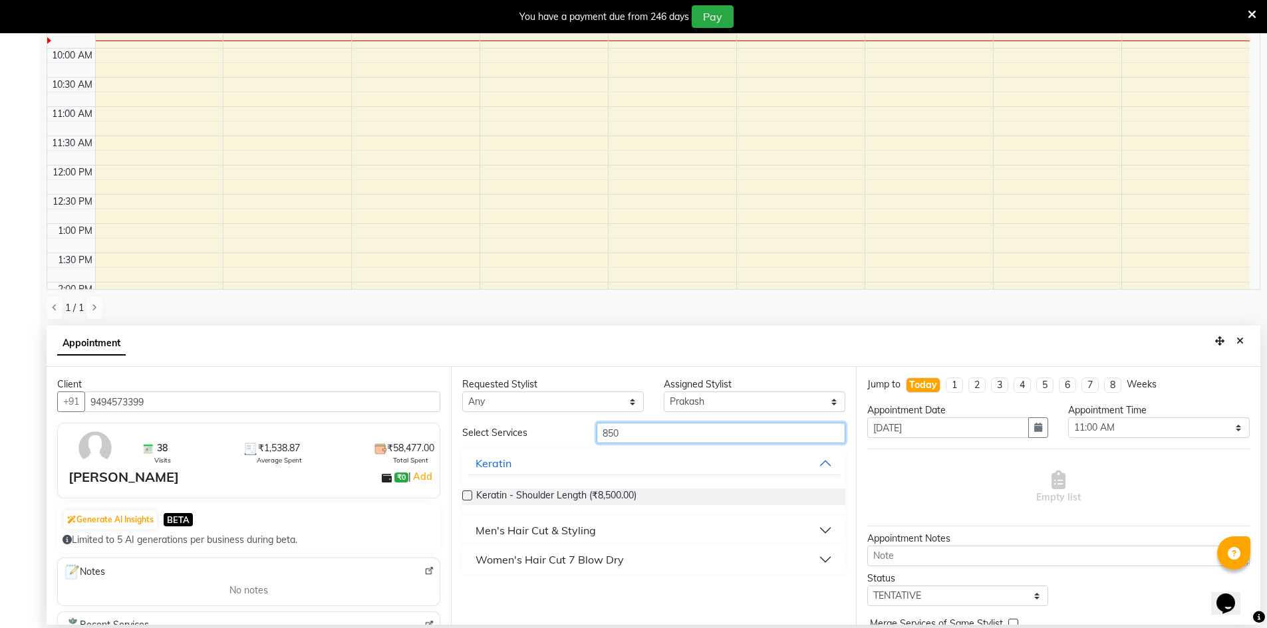
type input "850"
click at [801, 530] on button "Men's Hair Cut & Styling" at bounding box center [653, 531] width 372 height 24
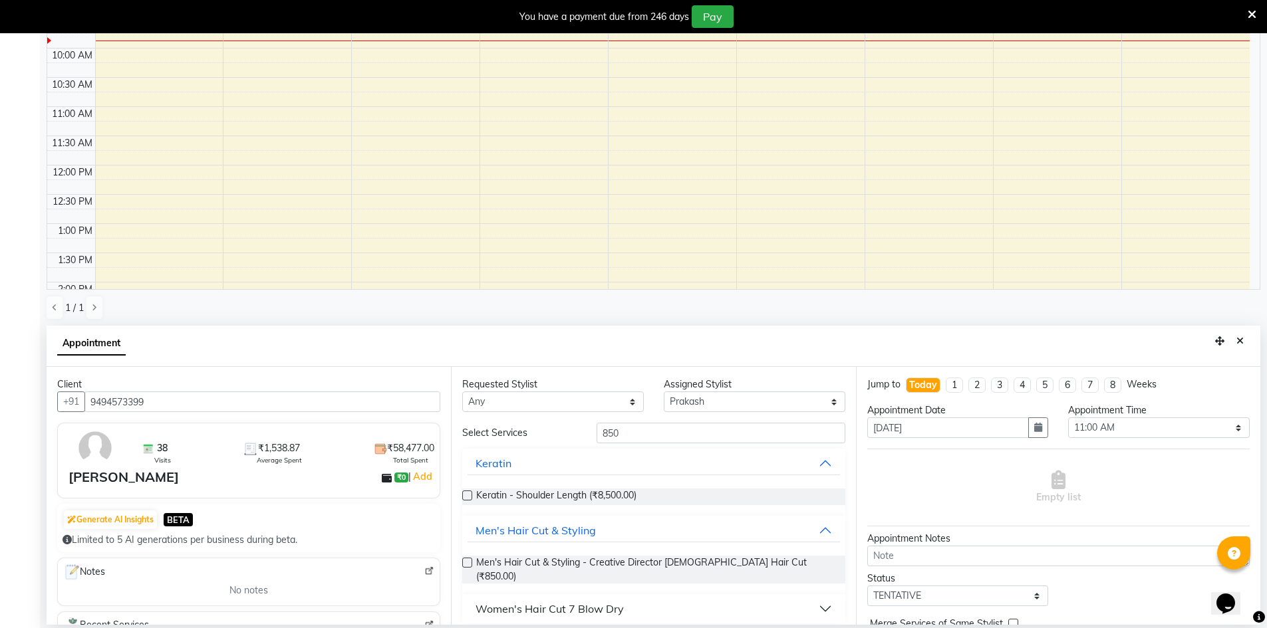
click at [469, 558] on label at bounding box center [467, 563] width 10 height 10
click at [469, 560] on input "checkbox" at bounding box center [466, 564] width 9 height 9
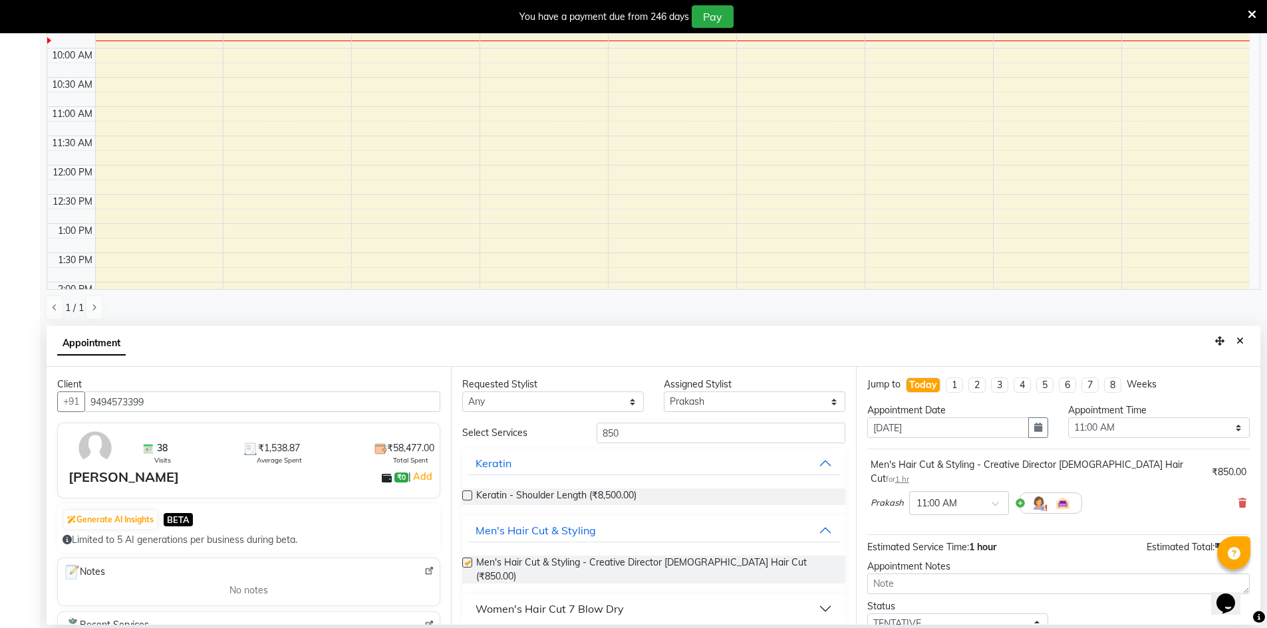
checkbox input "false"
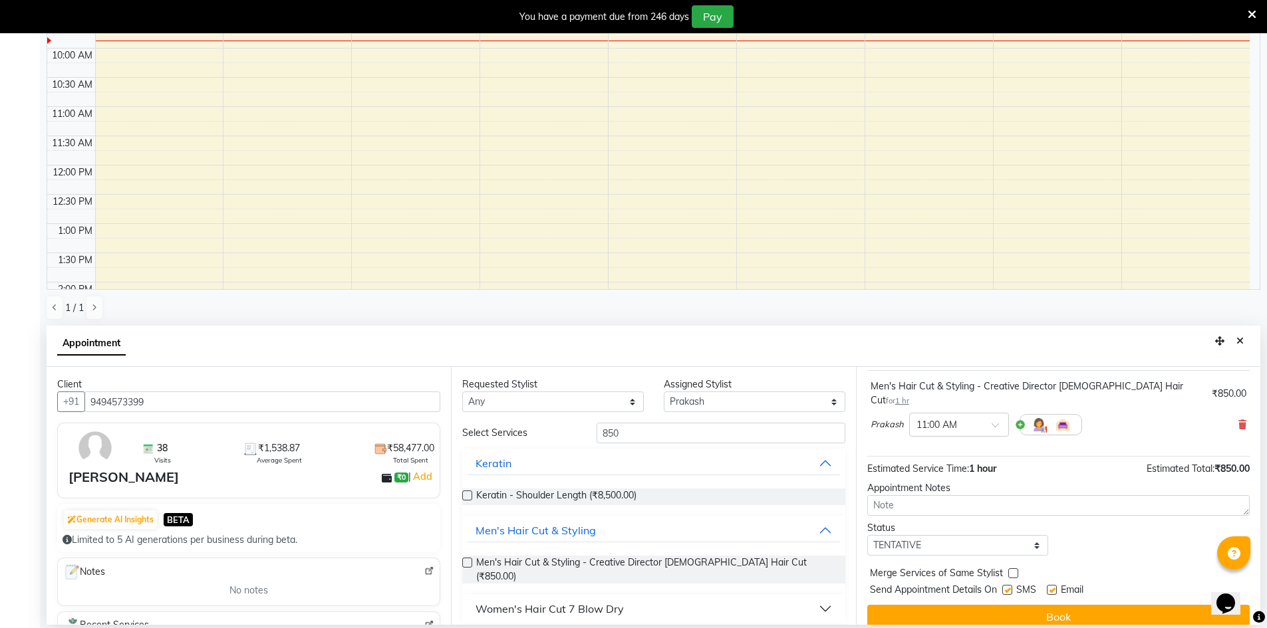
scroll to position [79, 0]
click at [1075, 606] on button "Book" at bounding box center [1058, 616] width 382 height 24
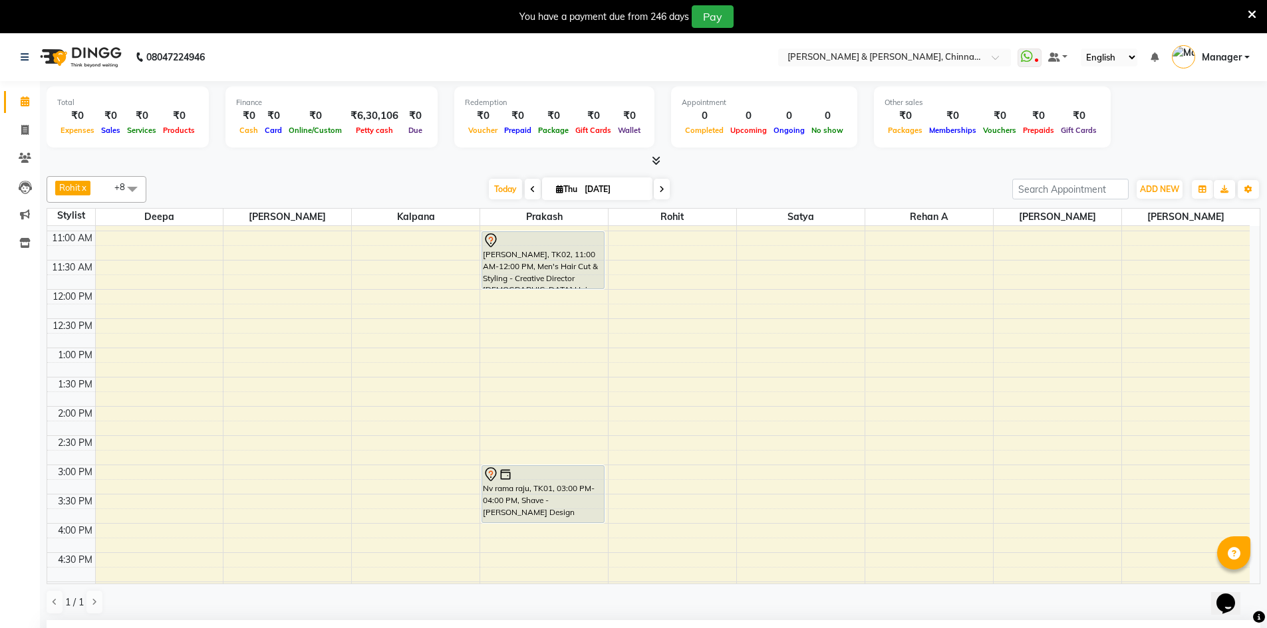
scroll to position [199, 0]
